Goal: Find specific page/section: Find specific page/section

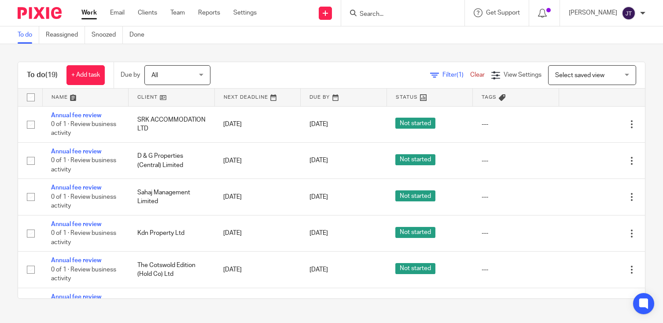
click at [382, 13] on input "Search" at bounding box center [398, 15] width 79 height 8
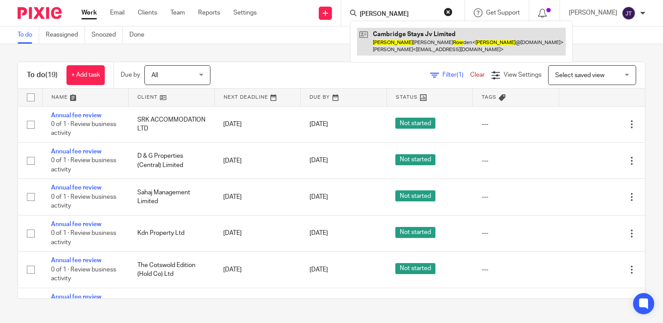
type input "james row"
click at [422, 42] on link at bounding box center [461, 41] width 209 height 27
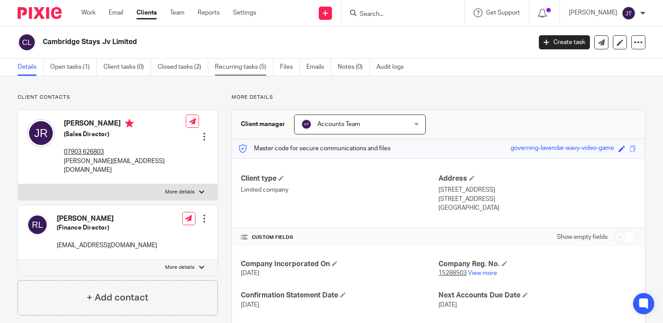
click at [246, 67] on link "Recurring tasks (5)" at bounding box center [244, 67] width 59 height 17
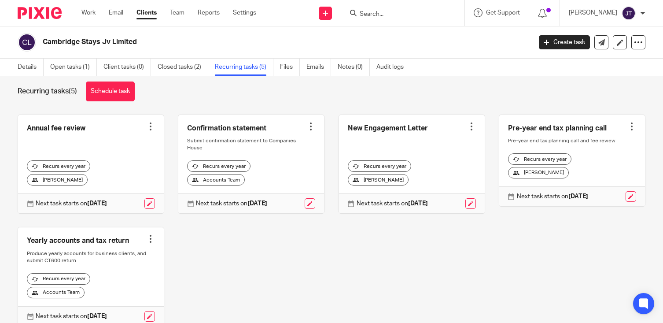
scroll to position [3, 0]
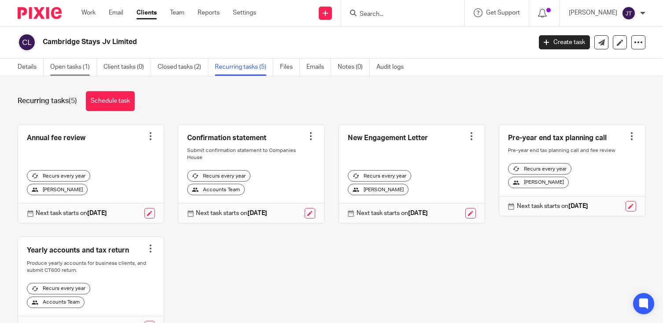
click at [80, 67] on link "Open tasks (1)" at bounding box center [73, 67] width 47 height 17
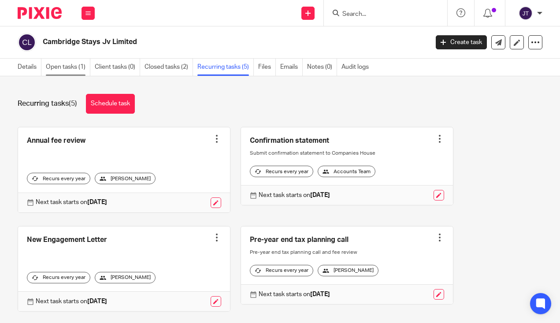
click at [49, 65] on link "Open tasks (1)" at bounding box center [68, 67] width 44 height 17
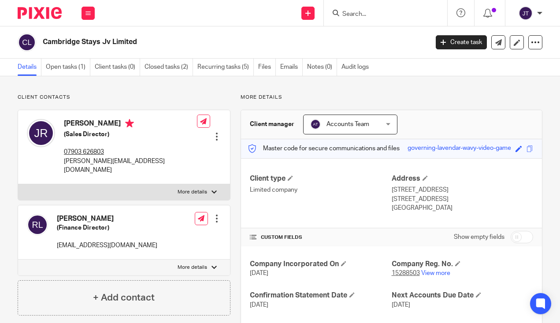
scroll to position [49, 0]
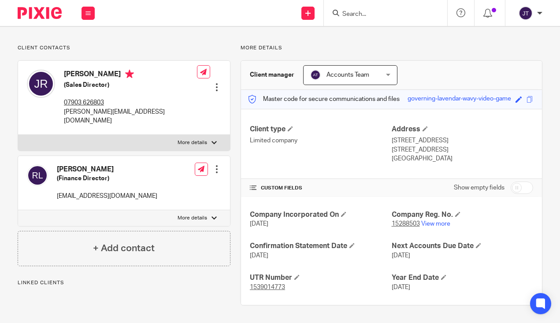
drag, startPoint x: 435, startPoint y: 290, endPoint x: 372, endPoint y: 290, distance: 63.8
click at [372, 290] on div "Company Incorporated On [DATE] Company Reg. No. 15288503 View more Confirmation…" at bounding box center [391, 251] width 301 height 108
click at [372, 290] on p "1539014773" at bounding box center [320, 287] width 141 height 9
